Goal: Information Seeking & Learning: Learn about a topic

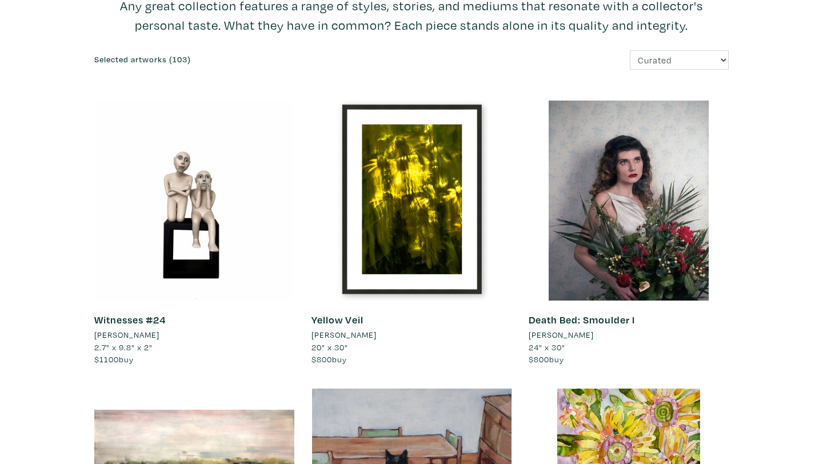
scroll to position [113, 0]
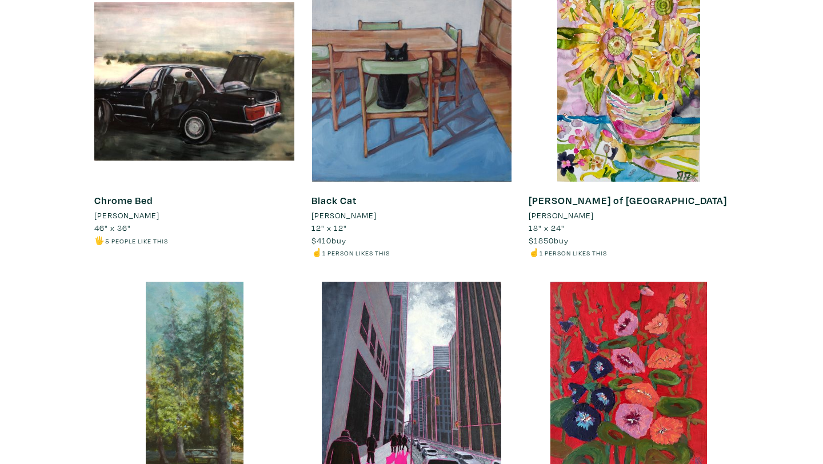
scroll to position [0, 0]
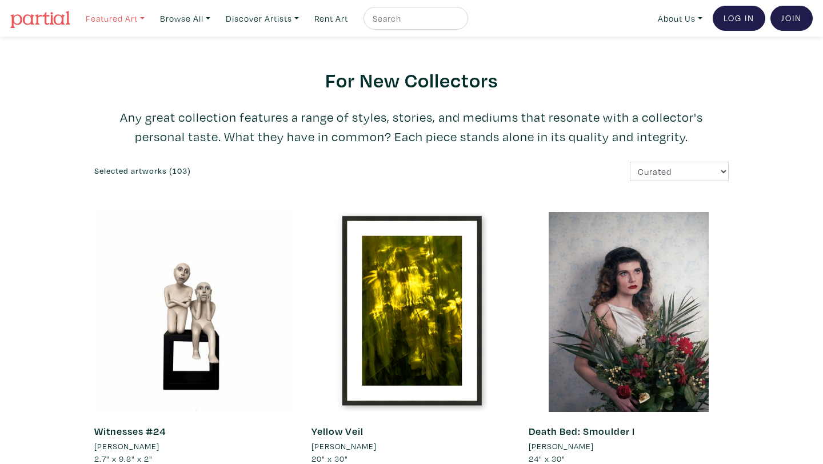
click at [128, 18] on link "Featured Art" at bounding box center [115, 18] width 69 height 23
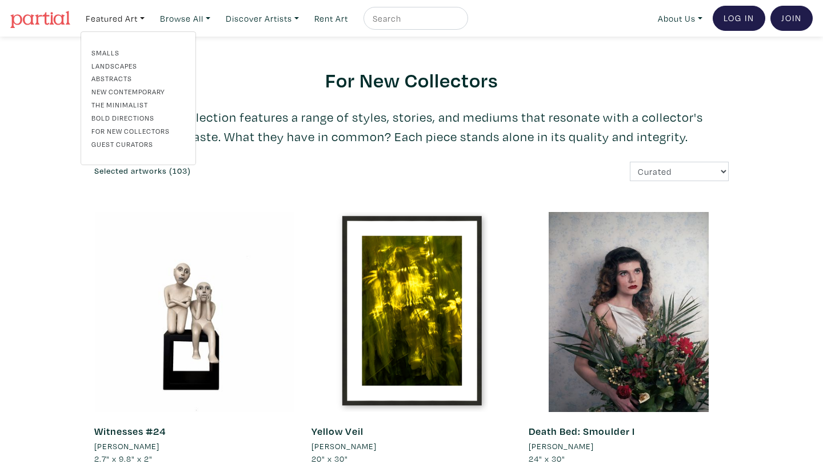
click at [130, 78] on link "Abstracts" at bounding box center [138, 78] width 94 height 10
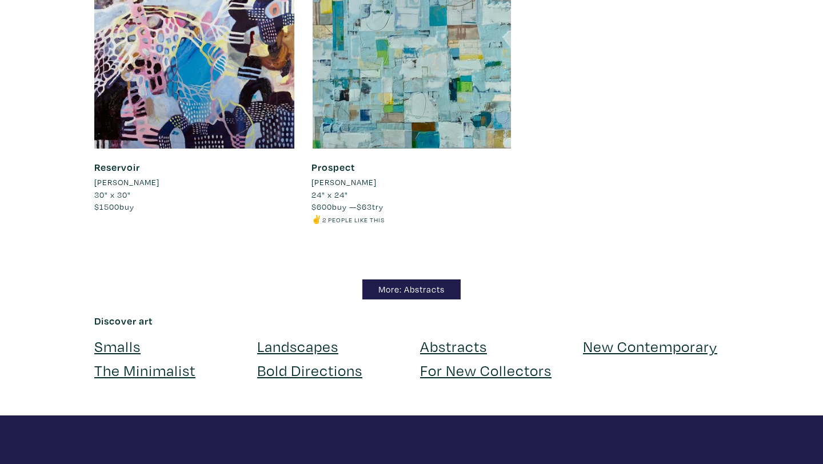
scroll to position [9907, 0]
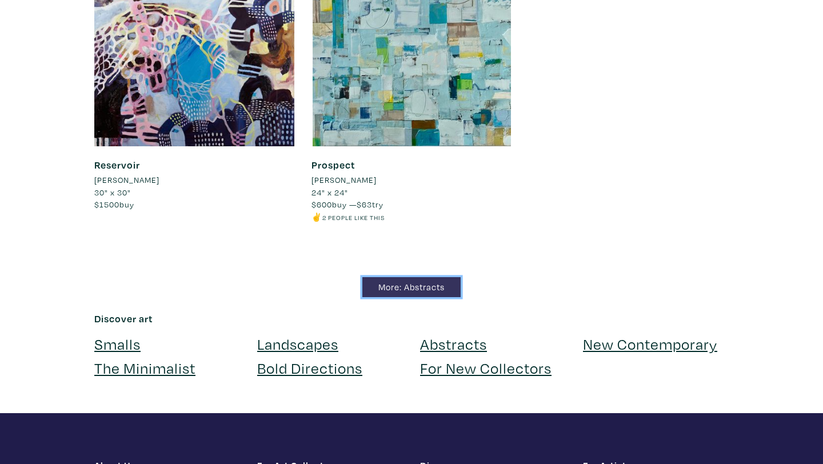
click at [367, 287] on link "More: Abstracts" at bounding box center [412, 287] width 98 height 20
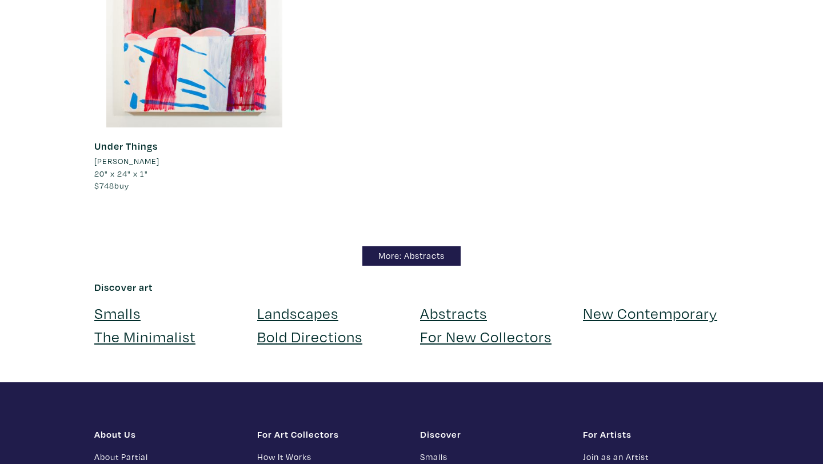
scroll to position [8688, 0]
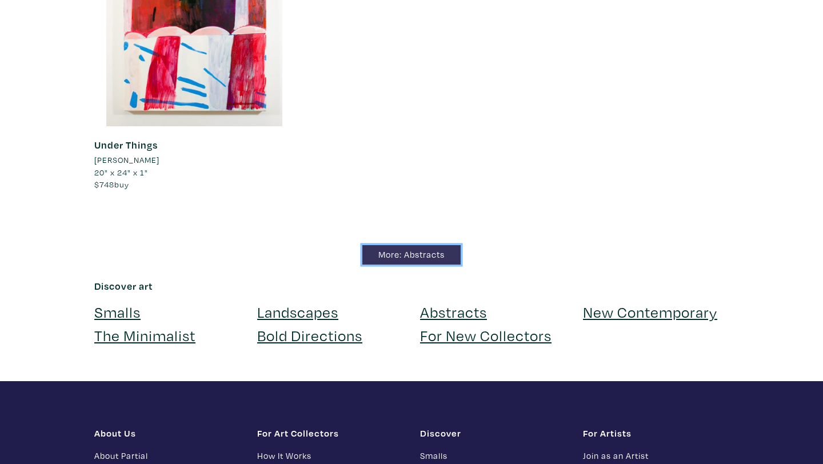
click at [371, 262] on link "More: Abstracts" at bounding box center [412, 255] width 98 height 20
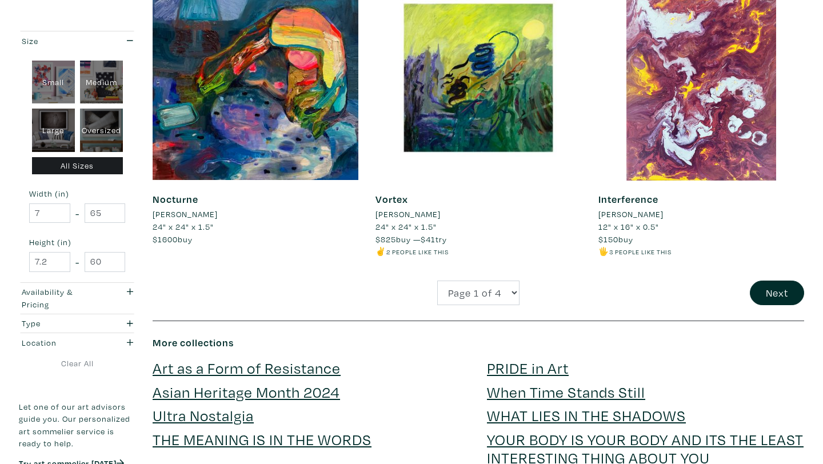
scroll to position [2374, 0]
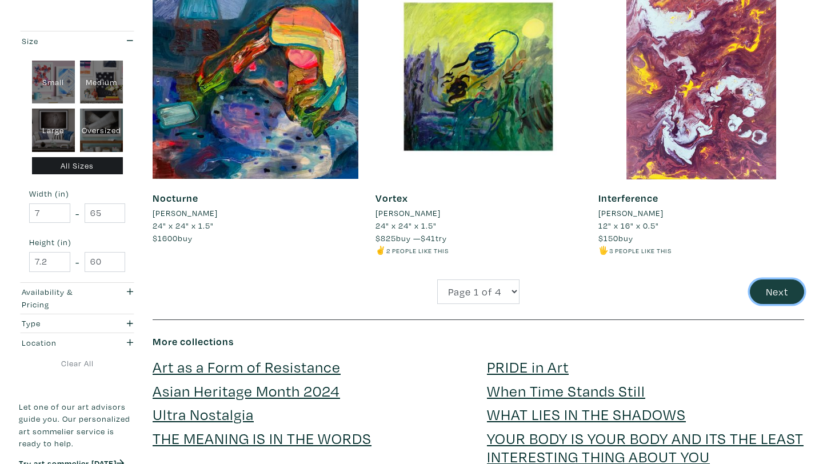
click at [780, 293] on button "Next" at bounding box center [777, 292] width 54 height 25
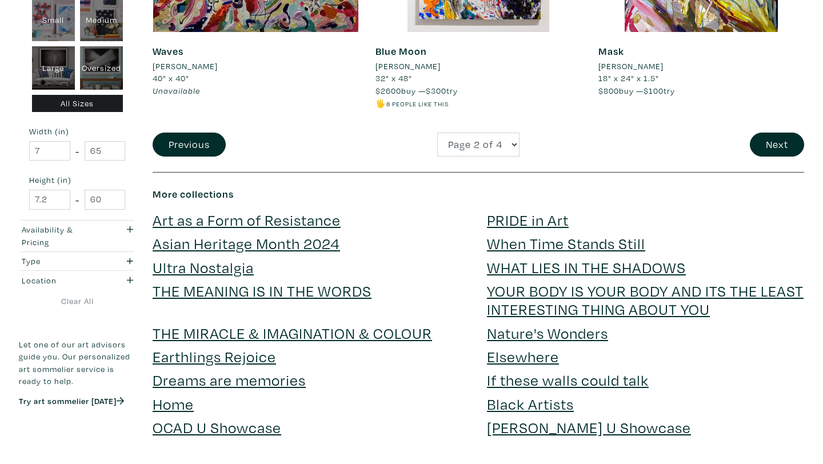
scroll to position [2510, 0]
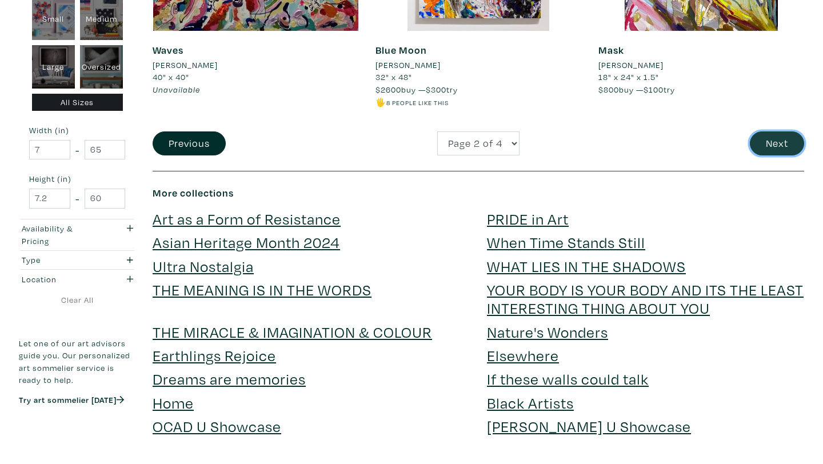
click at [766, 142] on button "Next" at bounding box center [777, 144] width 54 height 25
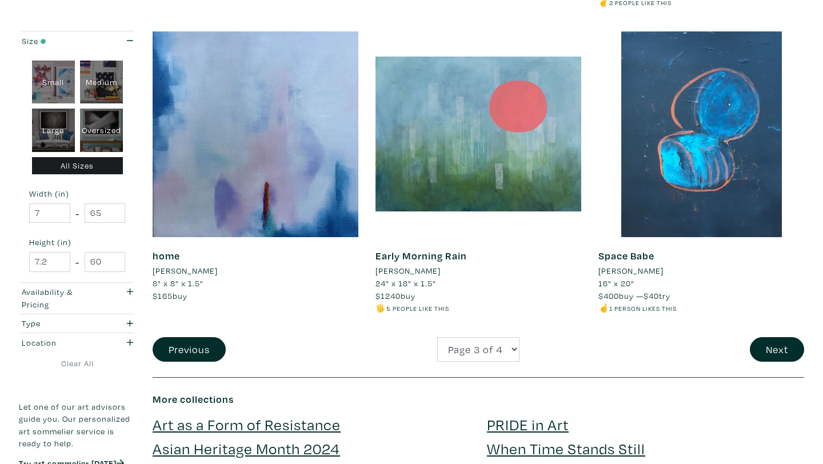
scroll to position [2309, 0]
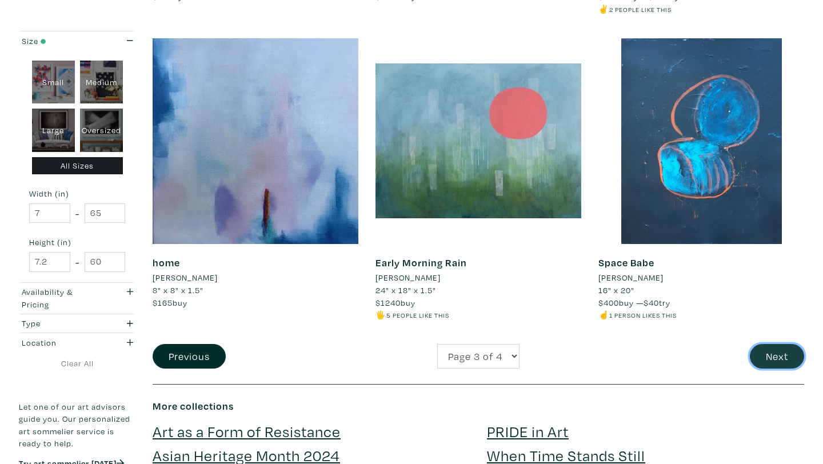
click at [777, 352] on button "Next" at bounding box center [777, 356] width 54 height 25
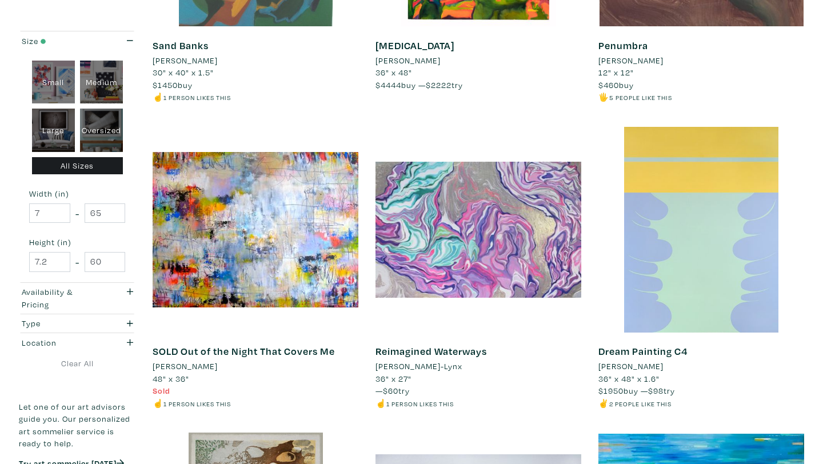
scroll to position [451, 0]
